Goal: Navigation & Orientation: Go to known website

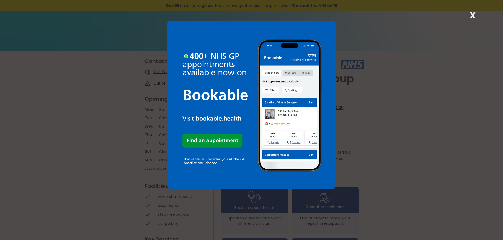
click at [474, 14] on strong "X" at bounding box center [472, 15] width 6 height 13
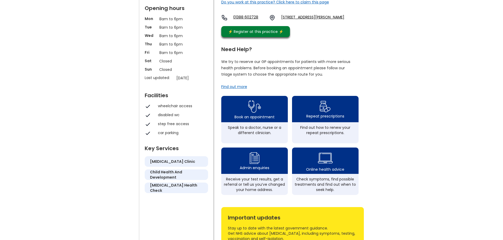
scroll to position [108, 0]
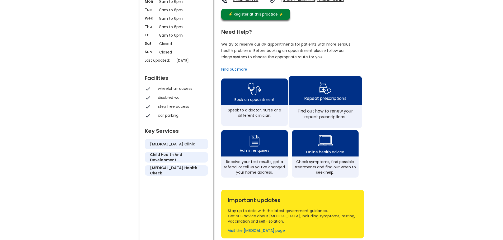
click at [325, 96] on img at bounding box center [325, 87] width 12 height 15
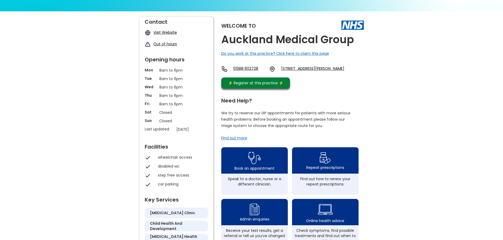
scroll to position [0, 0]
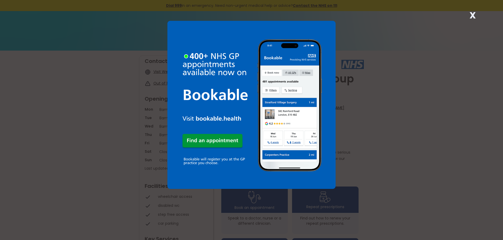
click at [472, 12] on strong "X" at bounding box center [472, 15] width 6 height 13
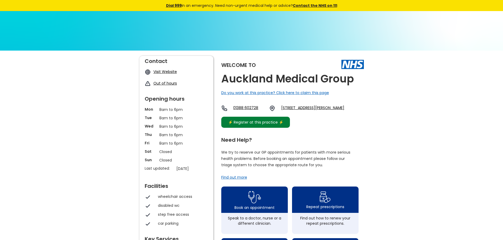
click at [264, 125] on div "⚡️ Register at this practice ⚡️" at bounding box center [255, 123] width 61 height 6
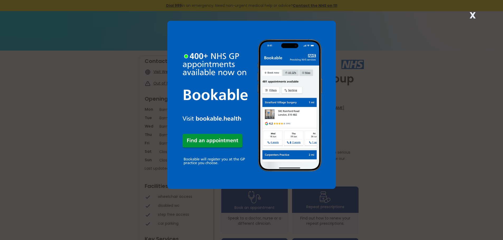
click at [470, 15] on strong "X" at bounding box center [472, 15] width 6 height 13
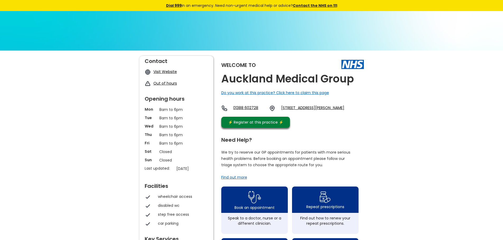
click at [164, 72] on link "Visit Website" at bounding box center [164, 71] width 23 height 5
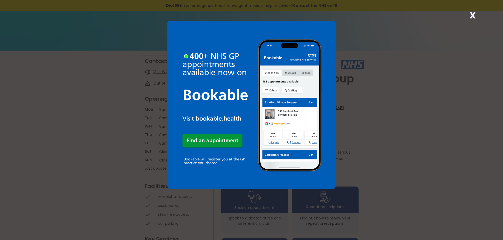
click at [474, 14] on strong "X" at bounding box center [472, 15] width 6 height 13
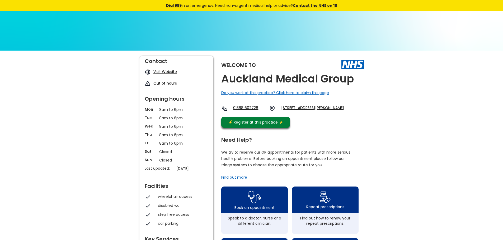
click at [311, 109] on link "[STREET_ADDRESS][PERSON_NAME]" at bounding box center [312, 108] width 63 height 6
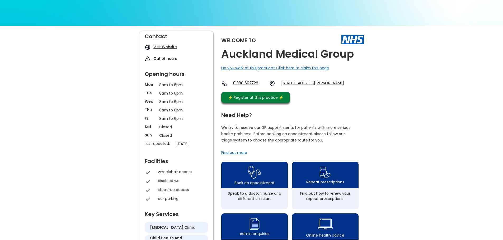
scroll to position [25, 0]
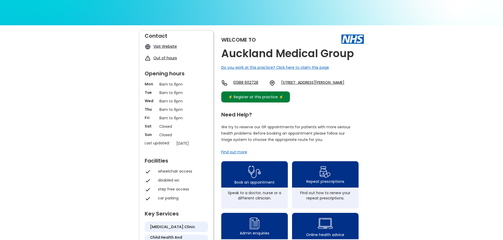
click at [259, 103] on link "⚡️ Register at this practice ⚡️" at bounding box center [255, 97] width 69 height 11
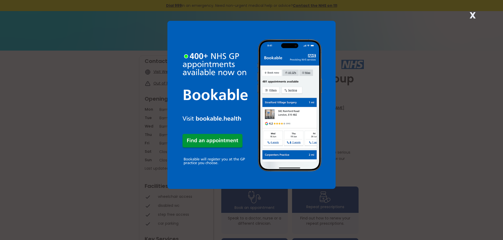
click at [473, 13] on strong "X" at bounding box center [472, 15] width 6 height 13
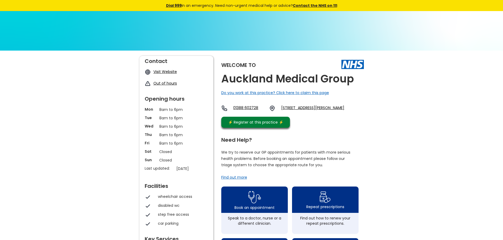
click at [167, 72] on link "Visit Website" at bounding box center [164, 71] width 23 height 5
